Goal: Transaction & Acquisition: Download file/media

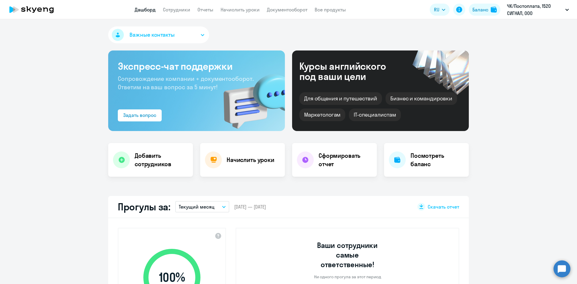
select select "30"
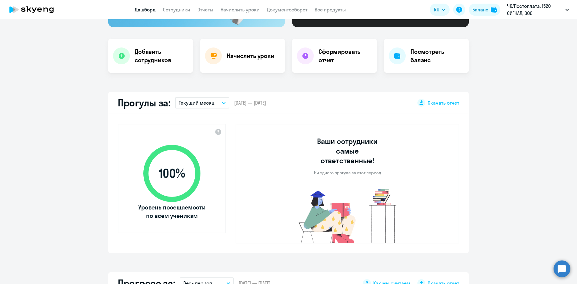
scroll to position [60, 0]
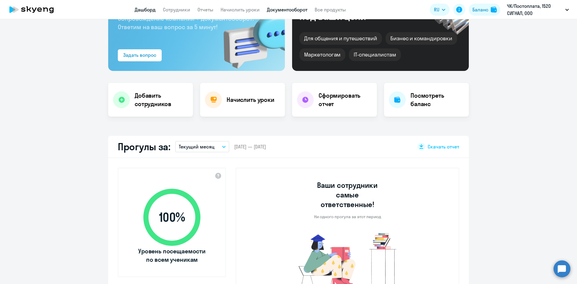
click at [297, 9] on link "Документооборот" at bounding box center [287, 10] width 41 height 6
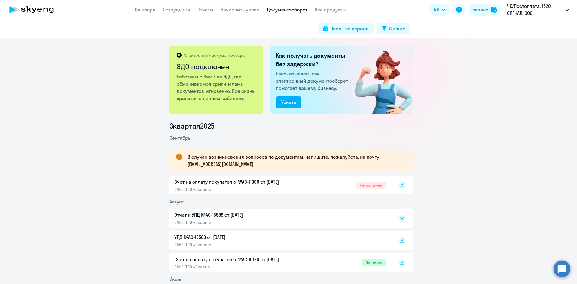
click at [399, 186] on rect at bounding box center [401, 184] width 7 height 7
click at [145, 12] on link "Дашборд" at bounding box center [145, 10] width 21 height 6
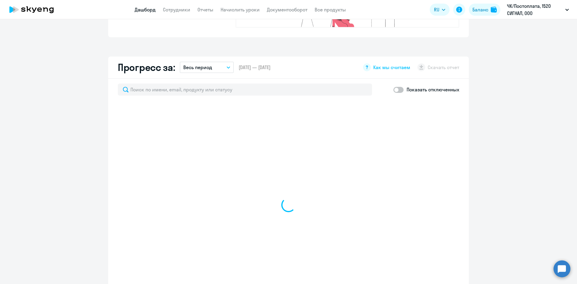
scroll to position [330, 0]
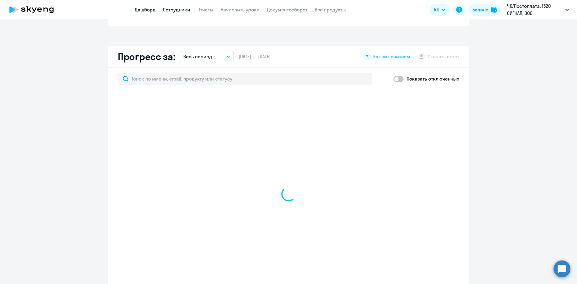
select select "30"
